Goal: Book appointment/travel/reservation

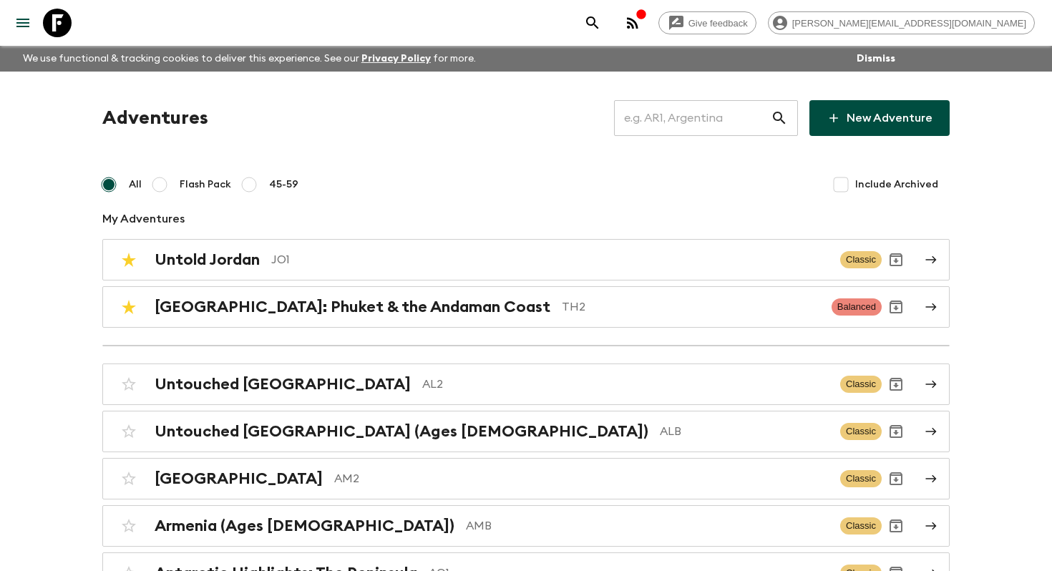
scroll to position [665, 0]
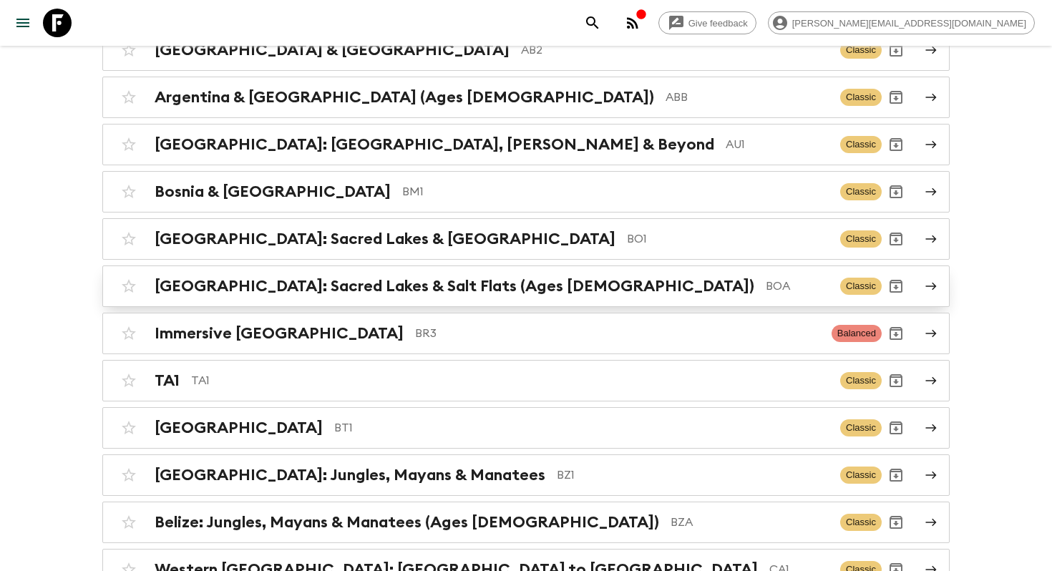
click at [503, 286] on div "[GEOGRAPHIC_DATA]: Sacred Lakes & [GEOGRAPHIC_DATA] (Ages [DEMOGRAPHIC_DATA]) B…" at bounding box center [492, 286] width 674 height 19
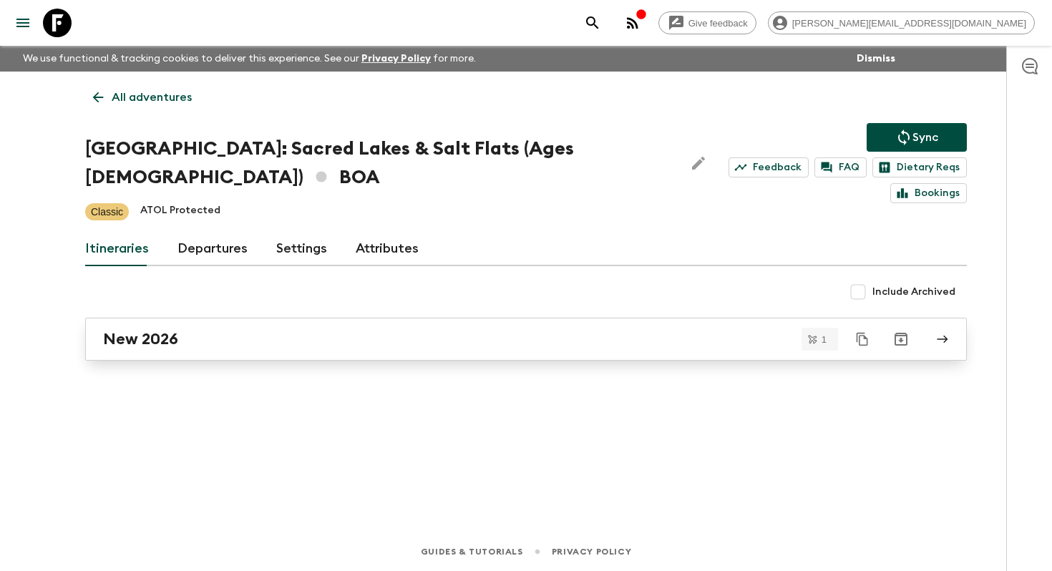
click at [281, 325] on link "New 2026" at bounding box center [526, 339] width 882 height 43
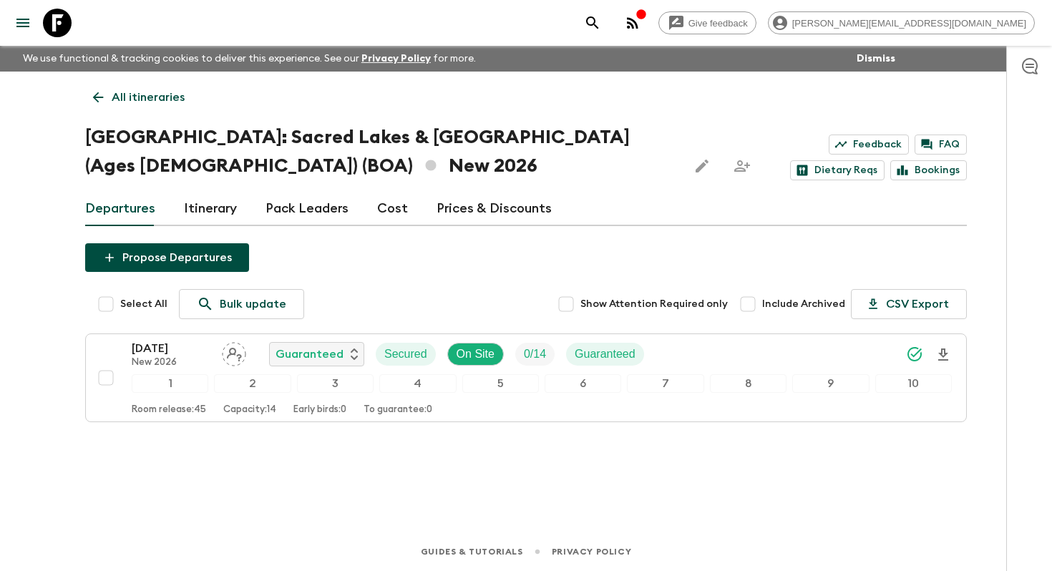
click at [69, 41] on div at bounding box center [47, 23] width 60 height 40
click at [64, 29] on icon at bounding box center [57, 23] width 29 height 29
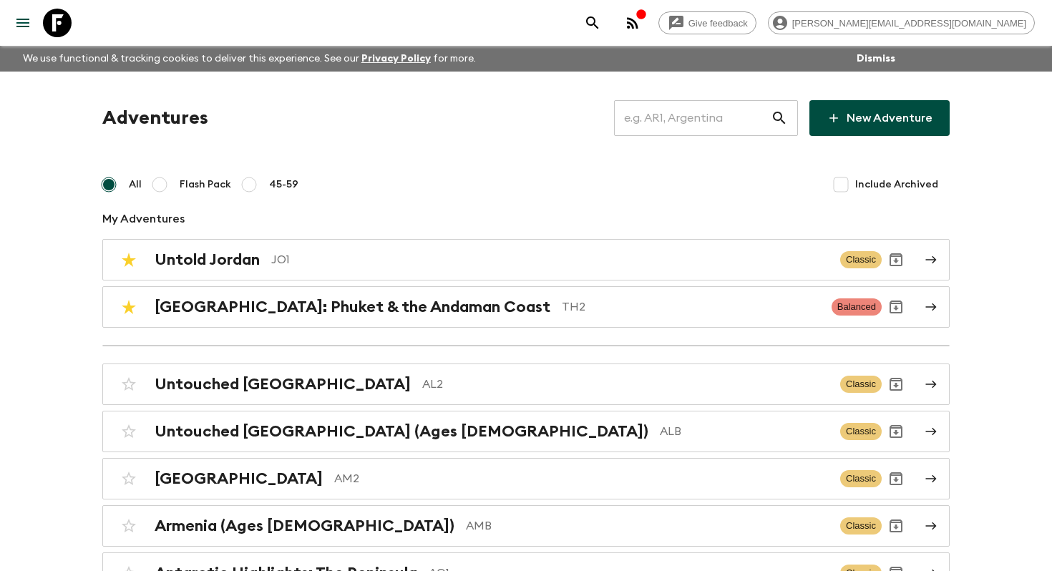
scroll to position [618, 0]
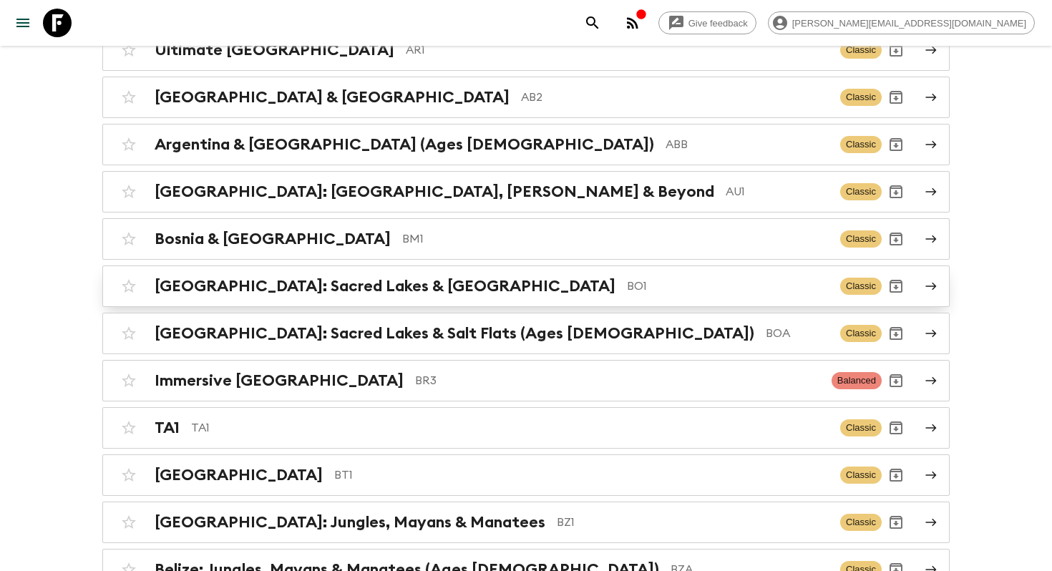
click at [212, 281] on h2 "[GEOGRAPHIC_DATA]: Sacred Lakes & [GEOGRAPHIC_DATA]" at bounding box center [385, 286] width 461 height 19
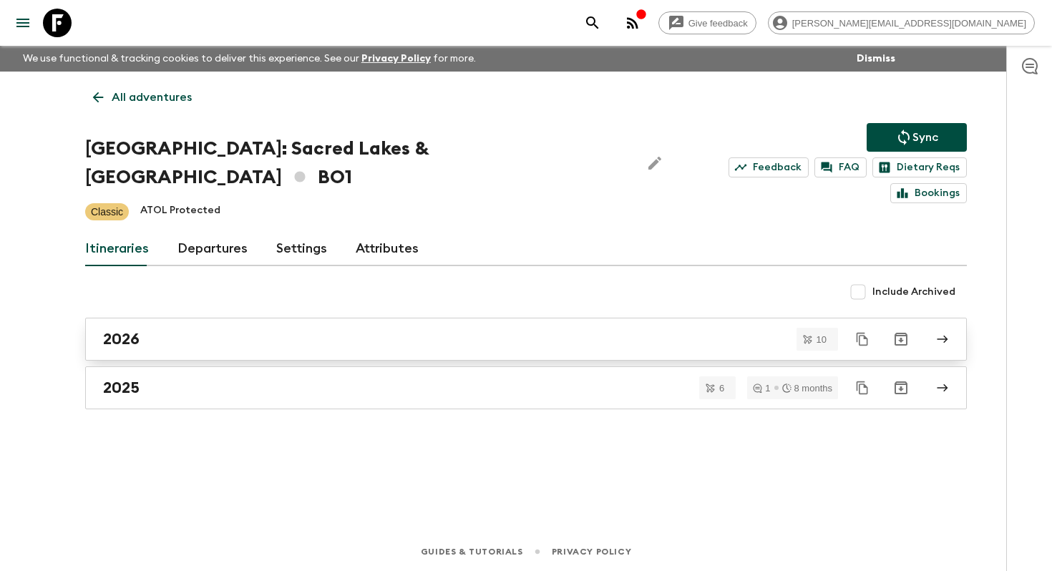
click at [196, 330] on div "2026" at bounding box center [512, 339] width 819 height 19
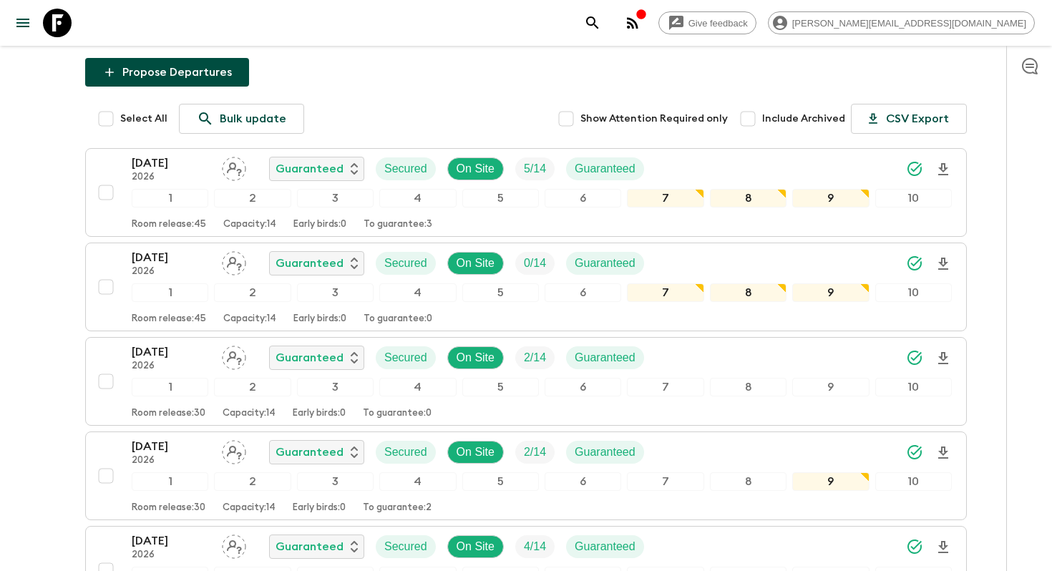
scroll to position [187, 0]
